Goal: Navigation & Orientation: Find specific page/section

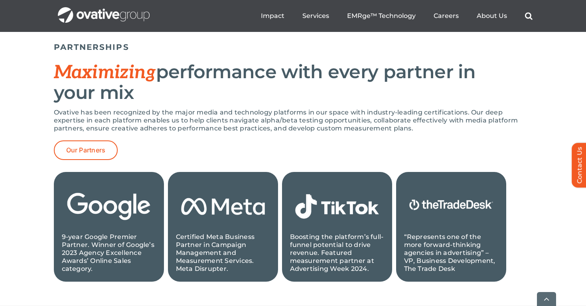
scroll to position [850, 0]
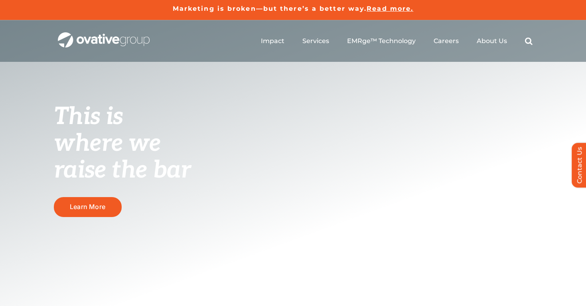
click at [507, 41] on ul "Impact Expert Insights Case Studies Awards & Press Services Media Measurement C…" at bounding box center [397, 41] width 272 height 26
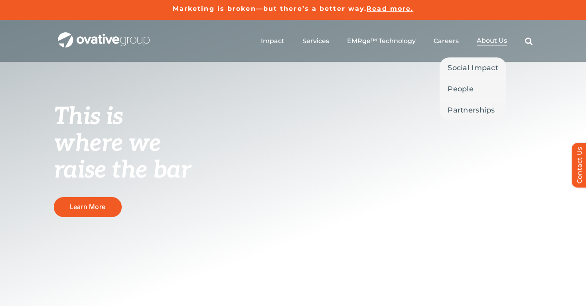
click at [499, 41] on span "About Us" at bounding box center [492, 41] width 30 height 8
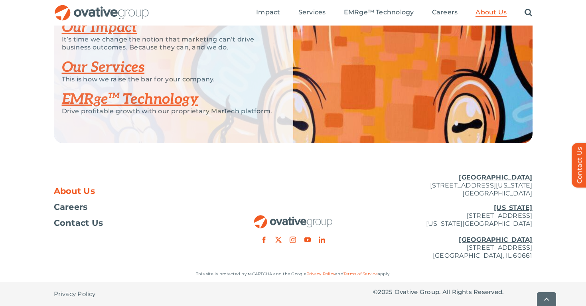
scroll to position [1746, 0]
